Goal: Check status

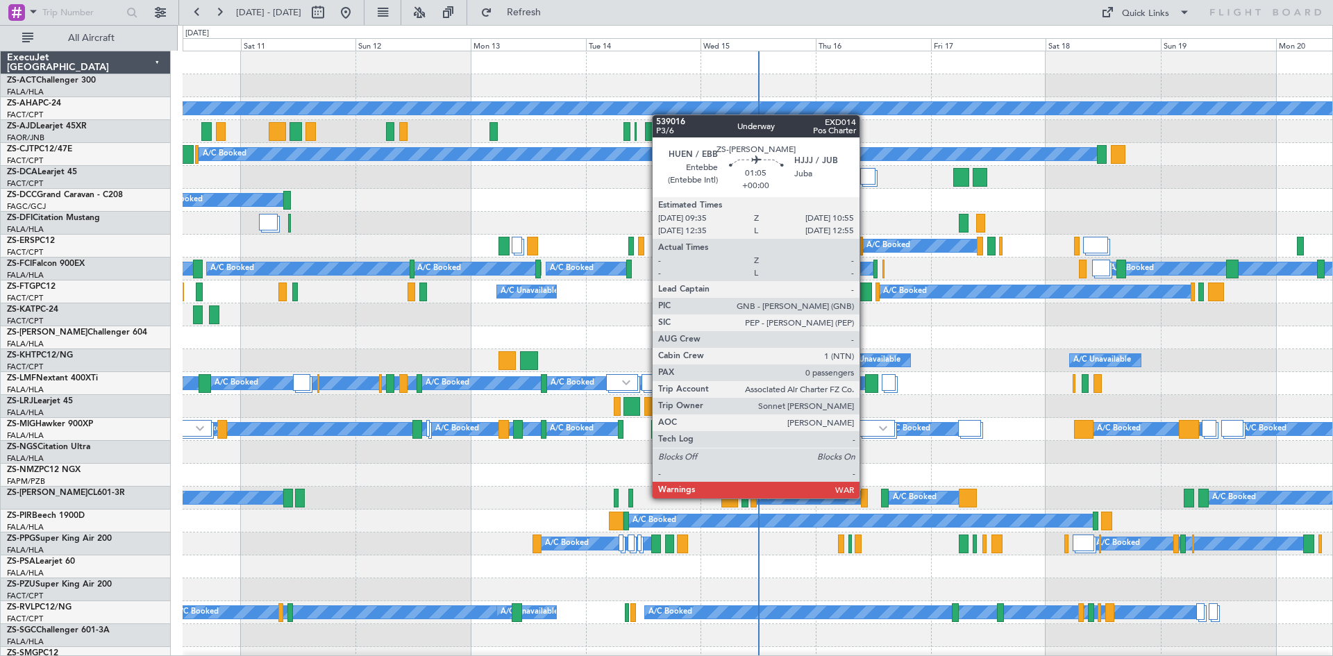
click at [865, 497] on div at bounding box center [864, 498] width 7 height 19
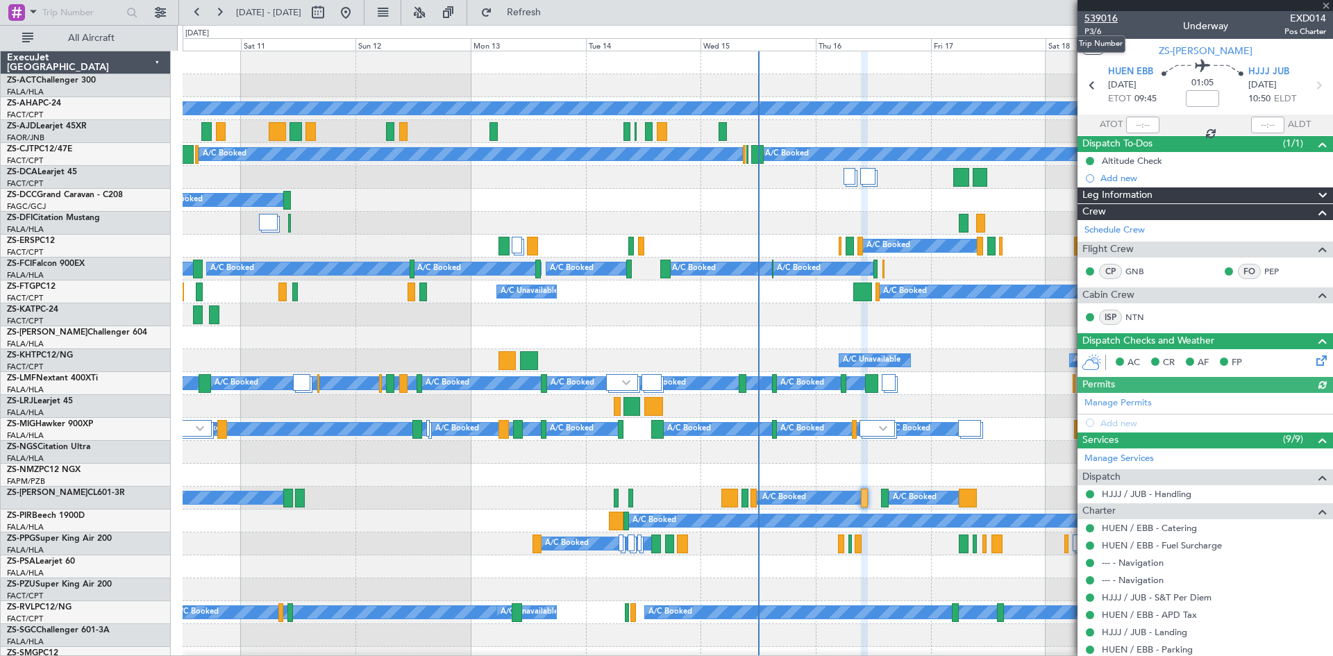
click at [1092, 17] on span "539016" at bounding box center [1100, 18] width 33 height 15
click at [220, 17] on button at bounding box center [219, 12] width 22 height 22
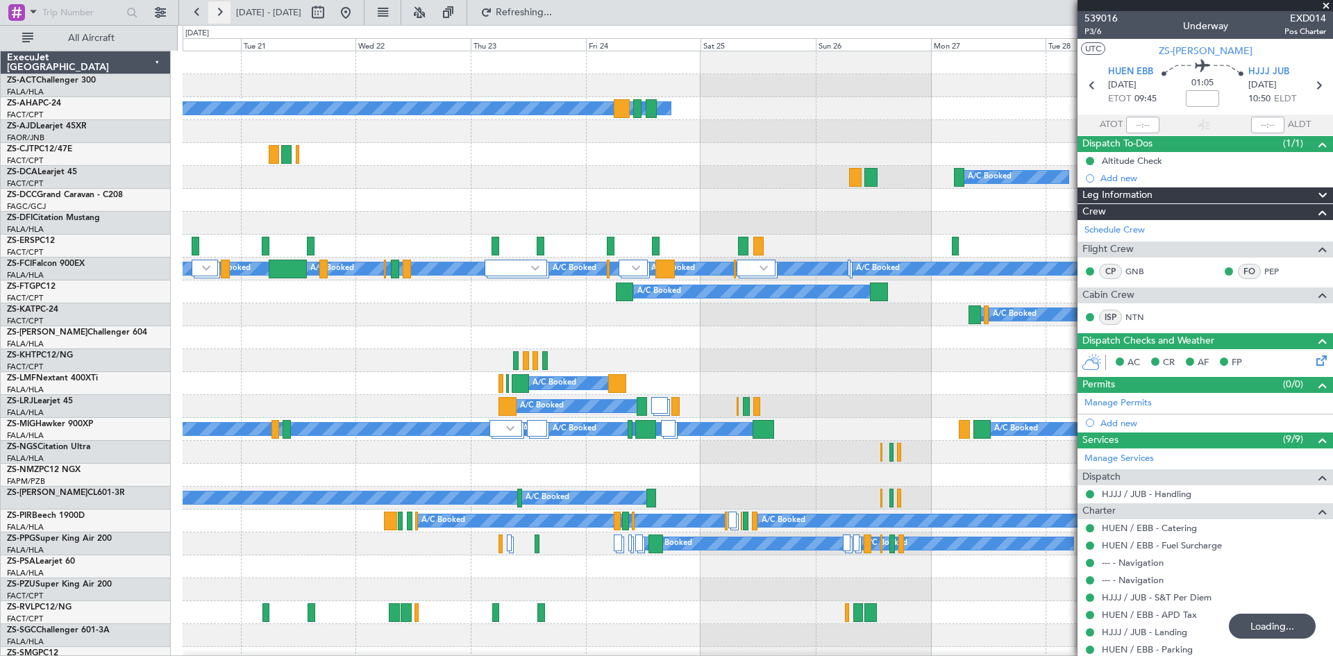
click at [220, 17] on button at bounding box center [219, 12] width 22 height 22
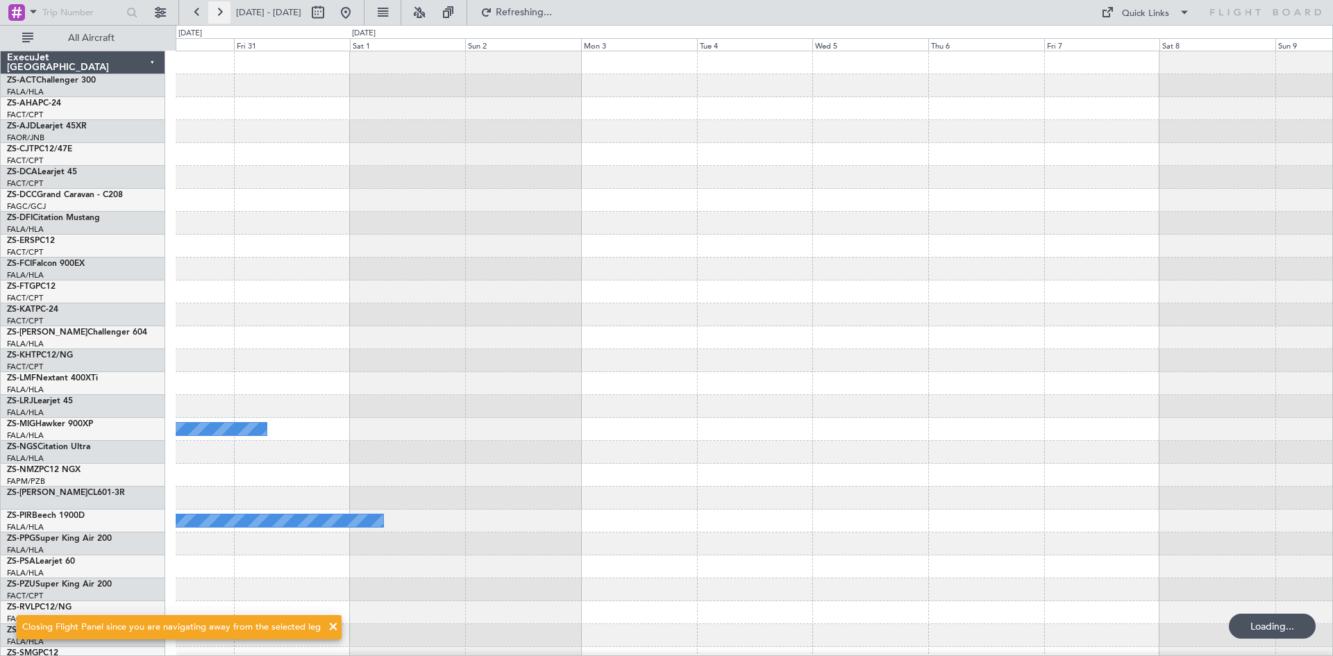
click at [220, 17] on button at bounding box center [219, 12] width 22 height 22
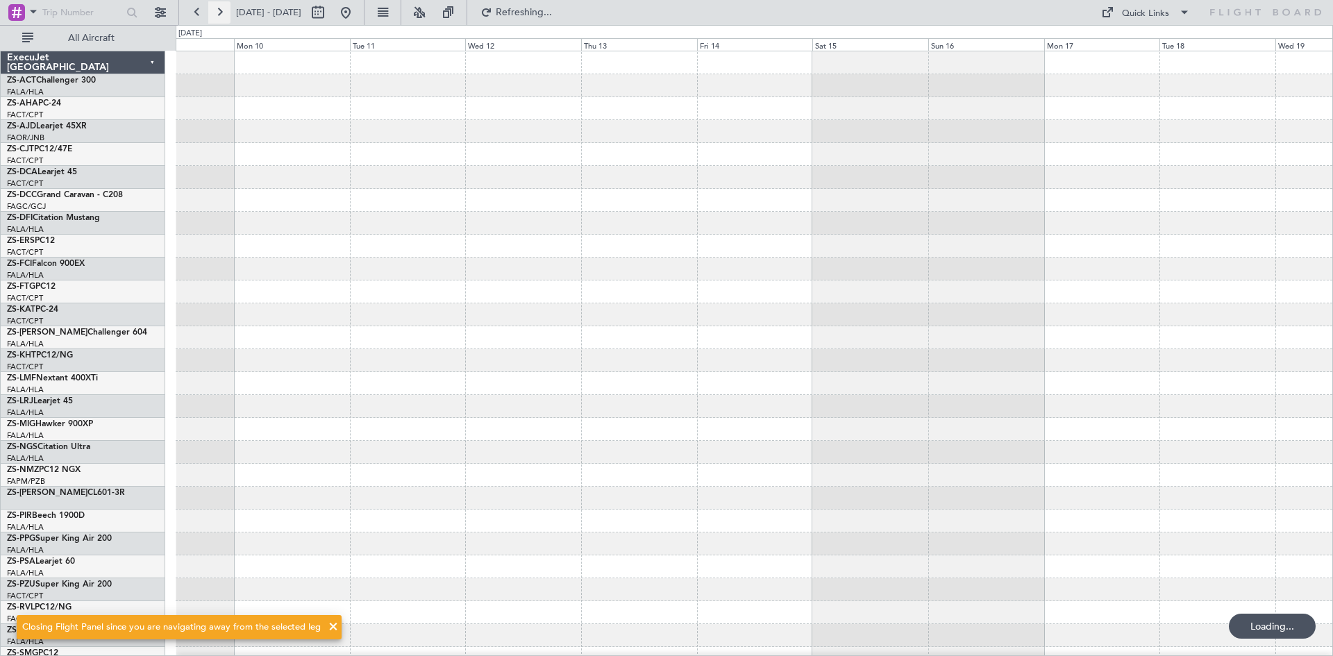
click at [220, 17] on button at bounding box center [219, 12] width 22 height 22
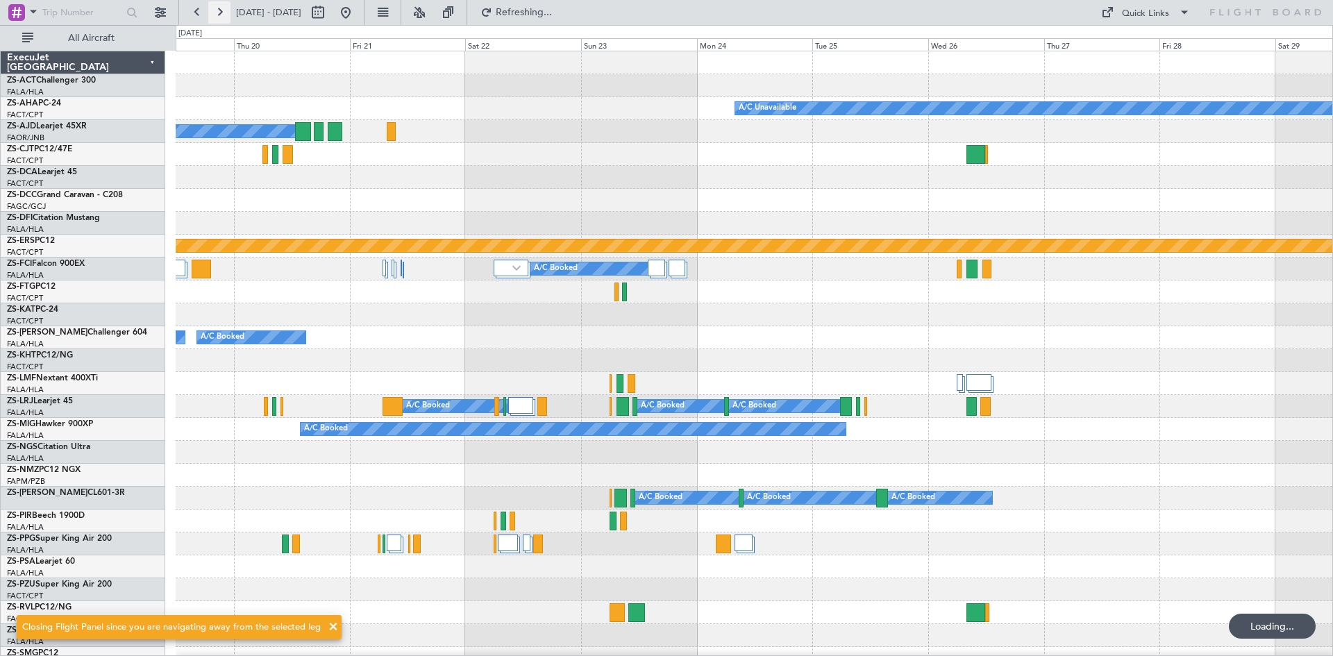
click at [220, 17] on button at bounding box center [219, 12] width 22 height 22
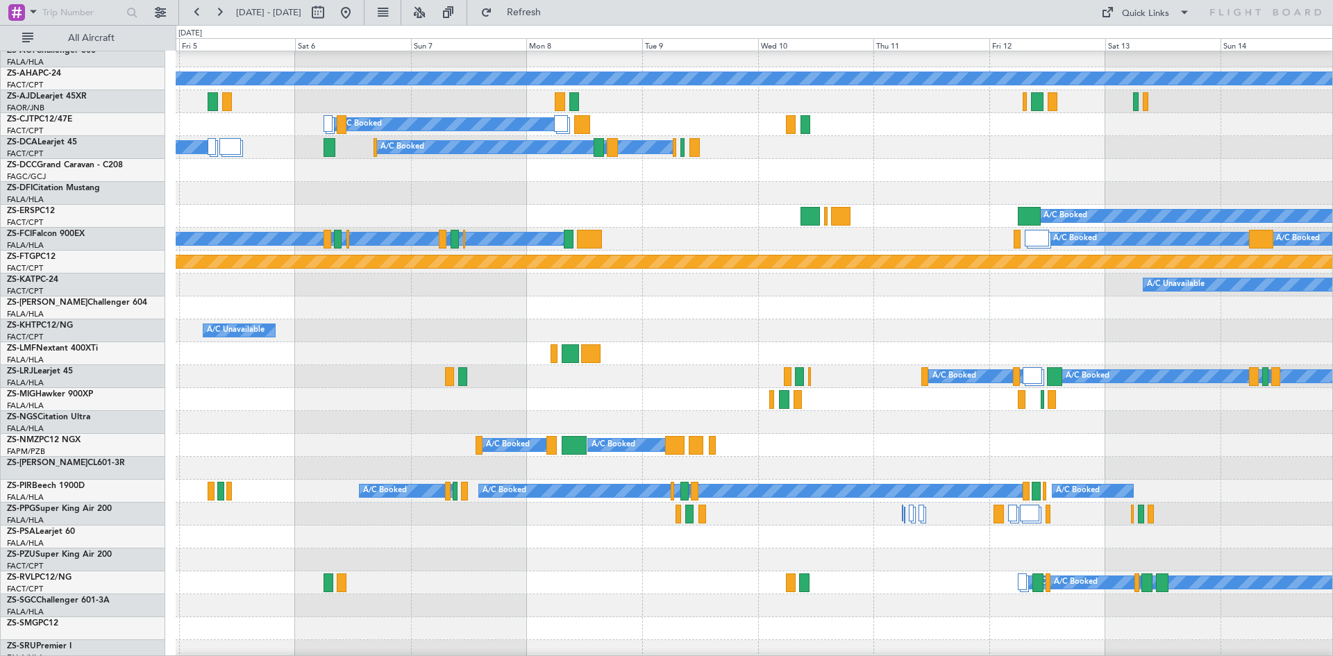
scroll to position [28, 0]
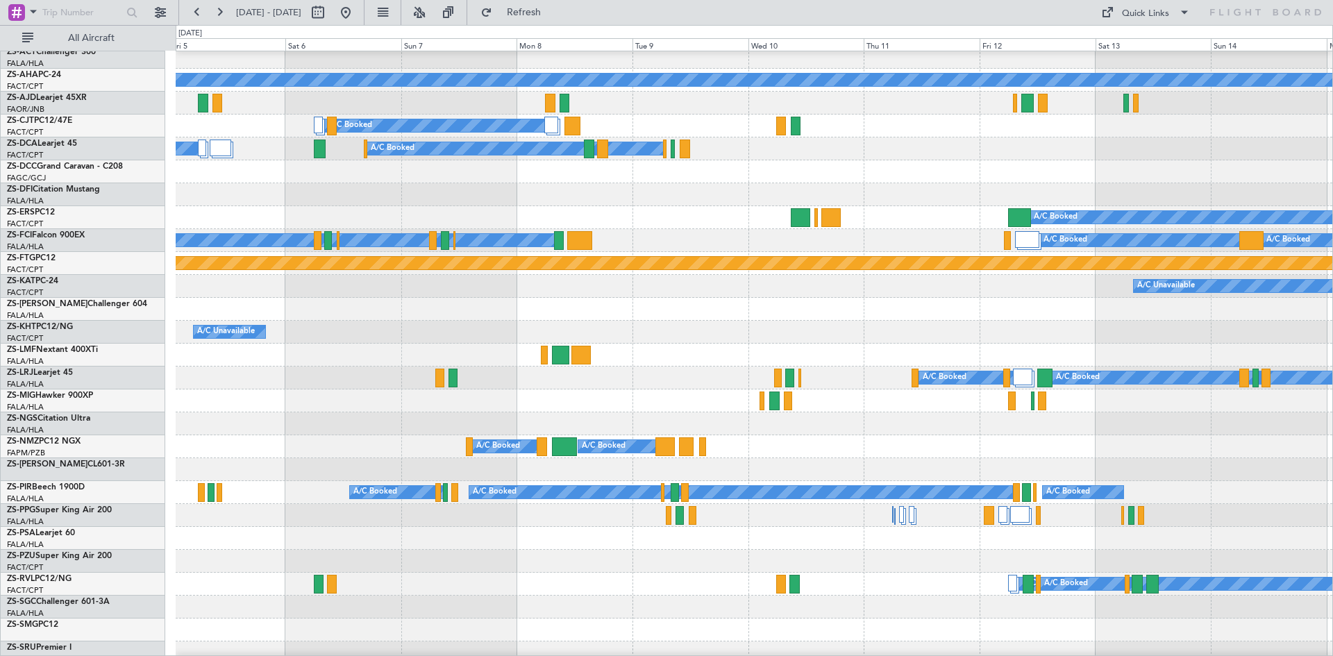
click at [210, 445] on div "A/C Booked A/C Booked" at bounding box center [754, 446] width 1156 height 23
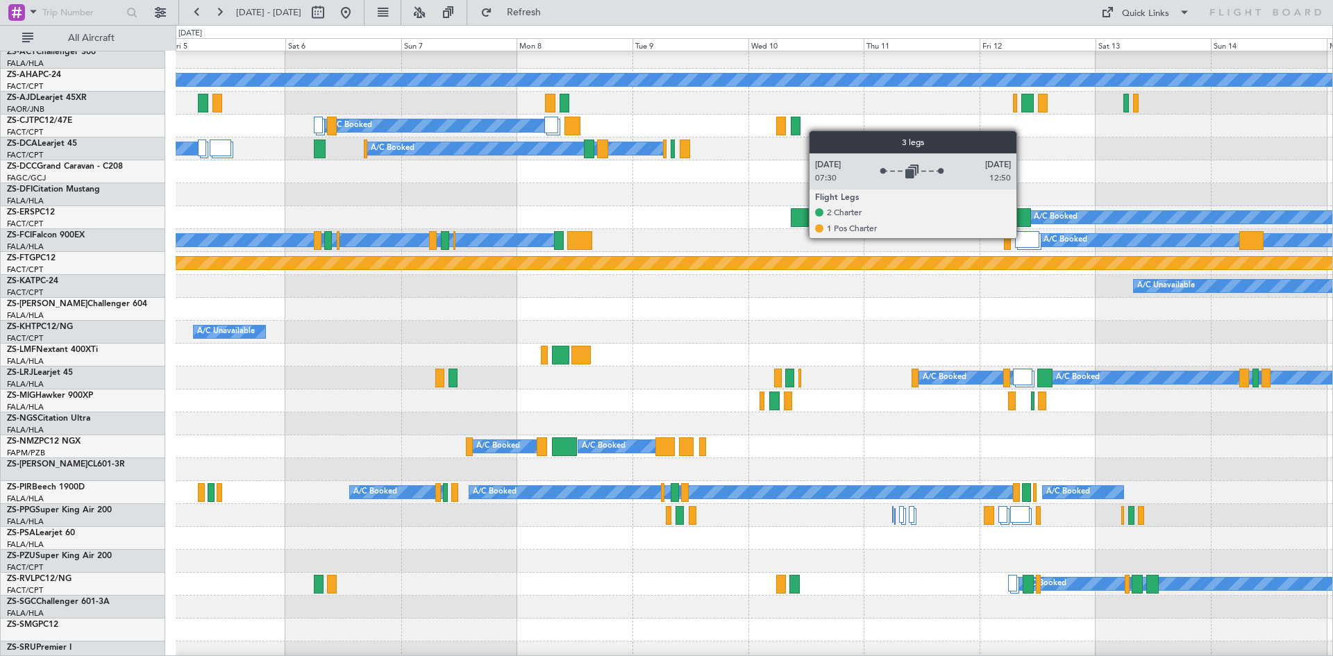
click at [1022, 237] on div at bounding box center [1027, 239] width 24 height 17
